Goal: Transaction & Acquisition: Subscribe to service/newsletter

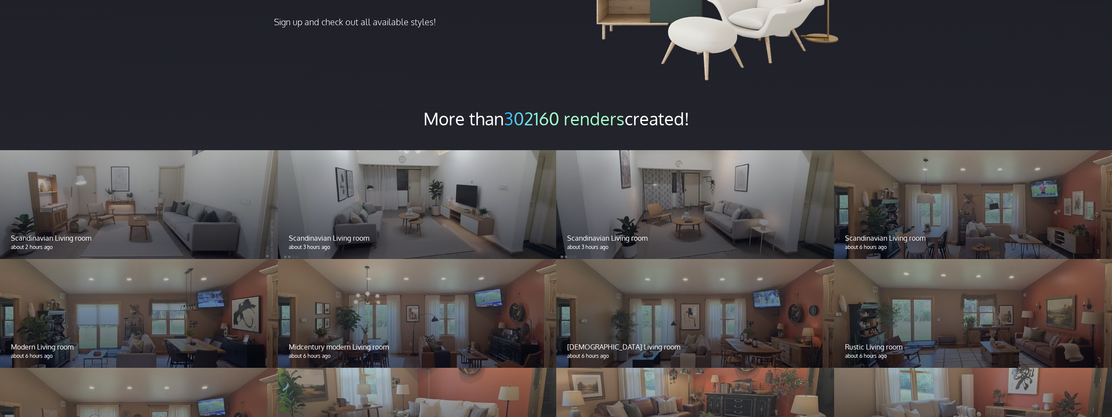
scroll to position [689, 0]
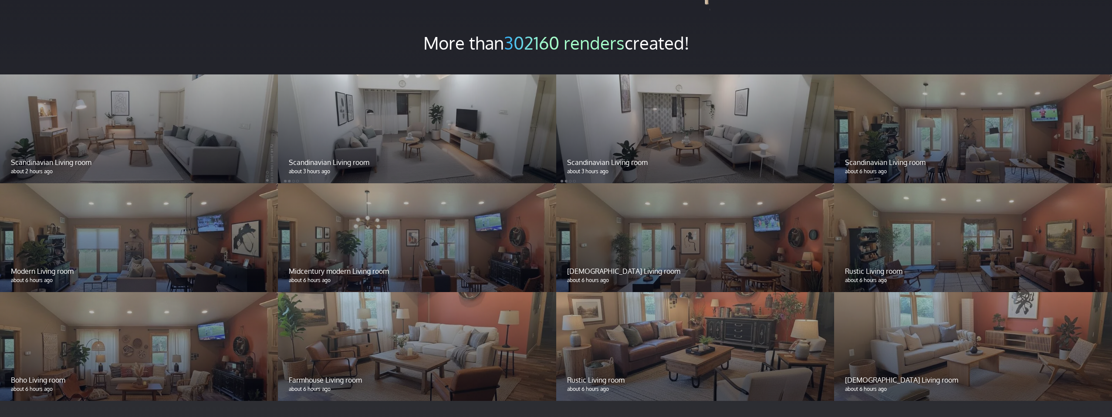
click at [668, 102] on div at bounding box center [695, 128] width 278 height 109
click at [621, 110] on div at bounding box center [695, 128] width 278 height 109
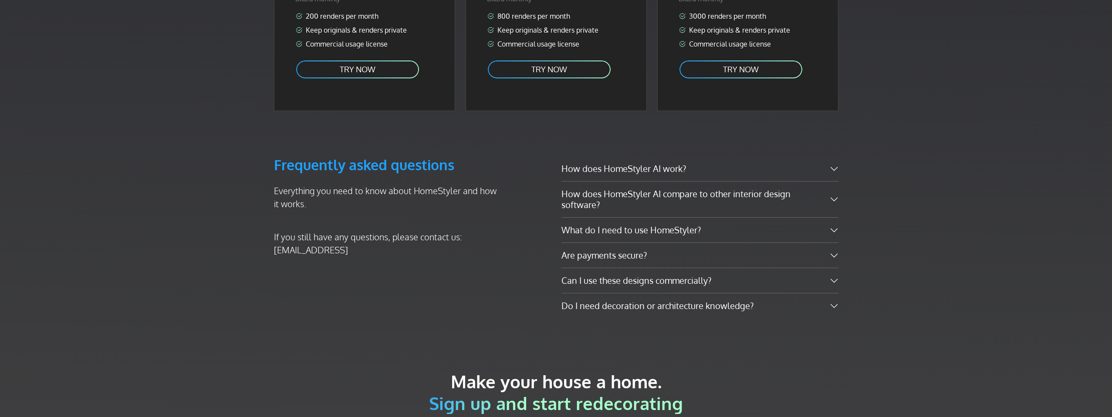
scroll to position [1374, 0]
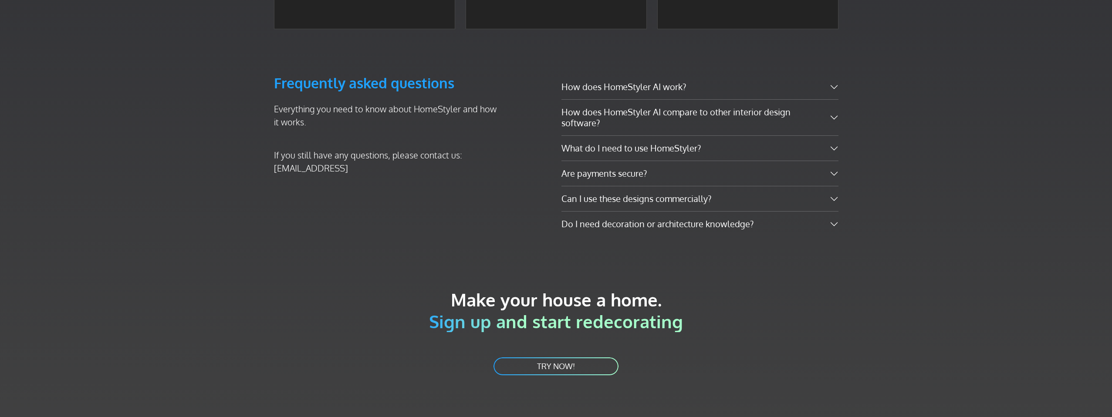
click at [579, 357] on link "TRY NOW!" at bounding box center [556, 367] width 127 height 20
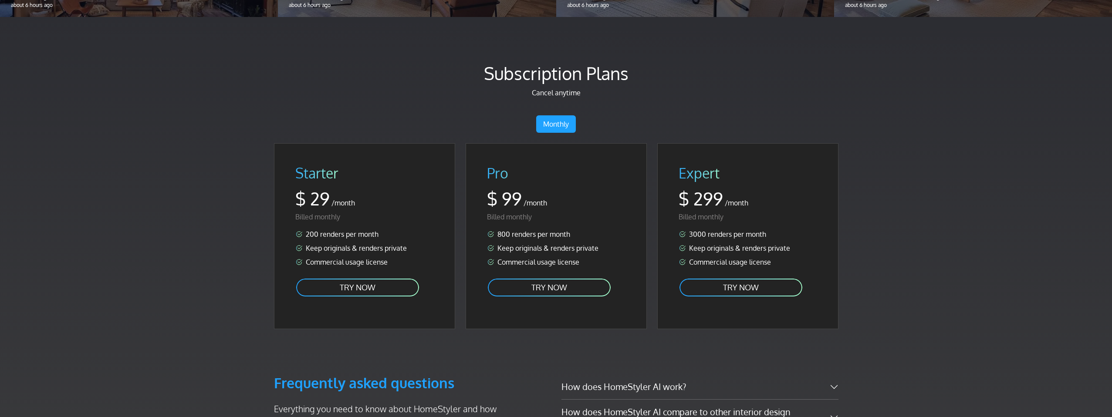
scroll to position [1075, 0]
